Goal: Task Accomplishment & Management: Manage account settings

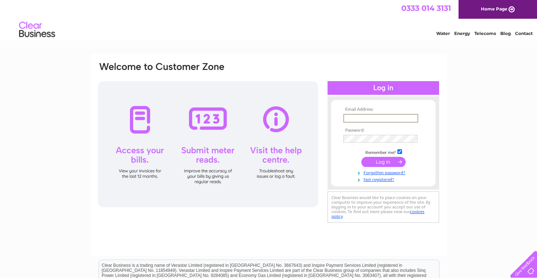
type input "jsmale@digitimer.com"
click at [461, 161] on div "Email Address: jsmale@digitimer.com Password:" at bounding box center [268, 216] width 537 height 325
click at [379, 161] on input "submit" at bounding box center [384, 161] width 44 height 10
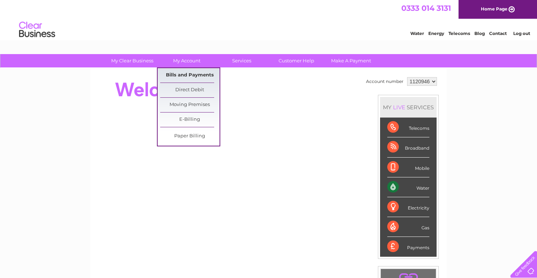
click at [196, 73] on link "Bills and Payments" at bounding box center [189, 75] width 59 height 14
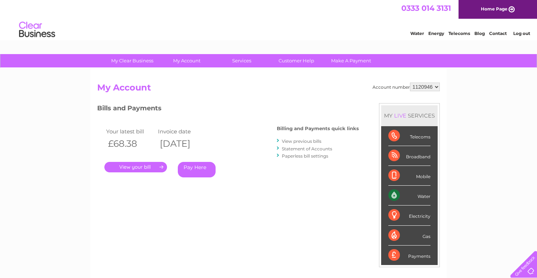
scroll to position [36, 0]
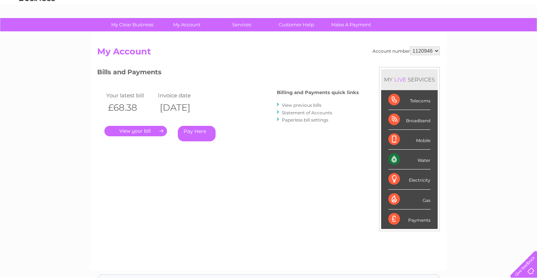
click at [138, 129] on link "." at bounding box center [135, 131] width 63 height 10
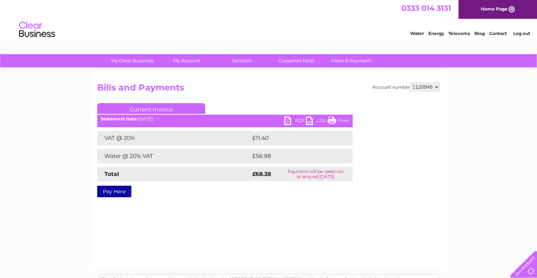
click at [295, 119] on link "PDF" at bounding box center [296, 121] width 22 height 10
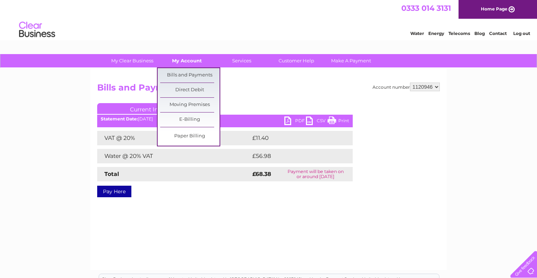
click at [192, 61] on link "My Account" at bounding box center [186, 60] width 59 height 13
click at [191, 76] on link "Bills and Payments" at bounding box center [189, 75] width 59 height 14
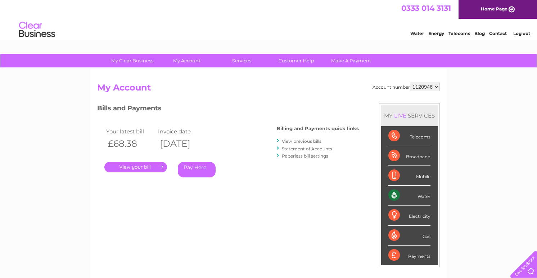
click at [296, 140] on link "View previous bills" at bounding box center [302, 140] width 40 height 5
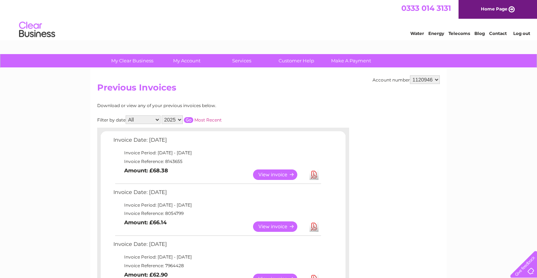
click at [278, 226] on link "View" at bounding box center [279, 226] width 53 height 10
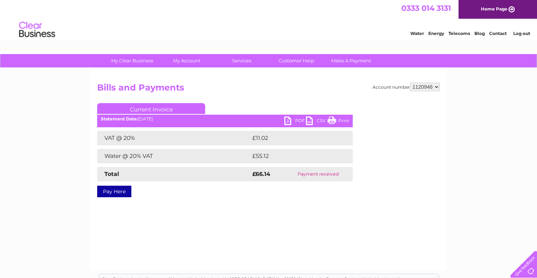
click at [292, 119] on link "PDF" at bounding box center [296, 121] width 22 height 10
